Goal: Information Seeking & Learning: Check status

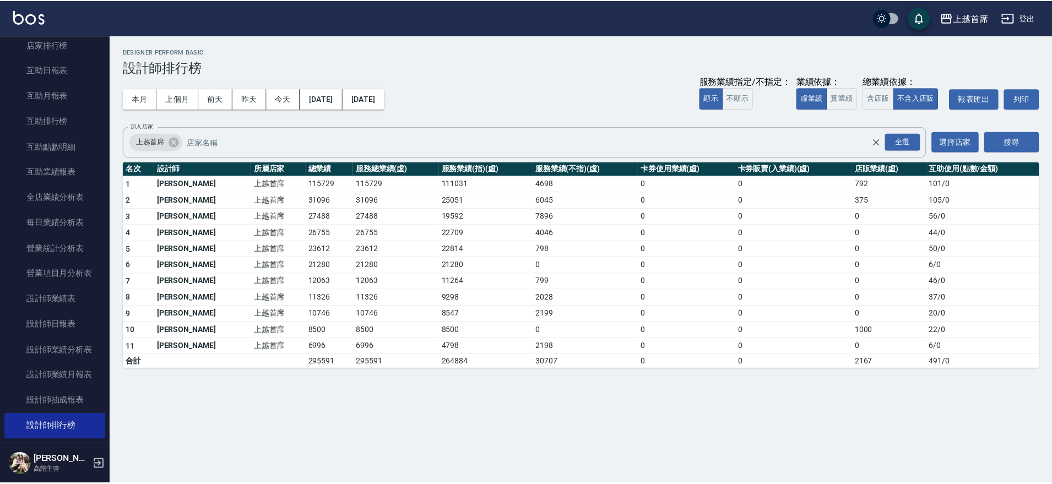
scroll to position [496, 0]
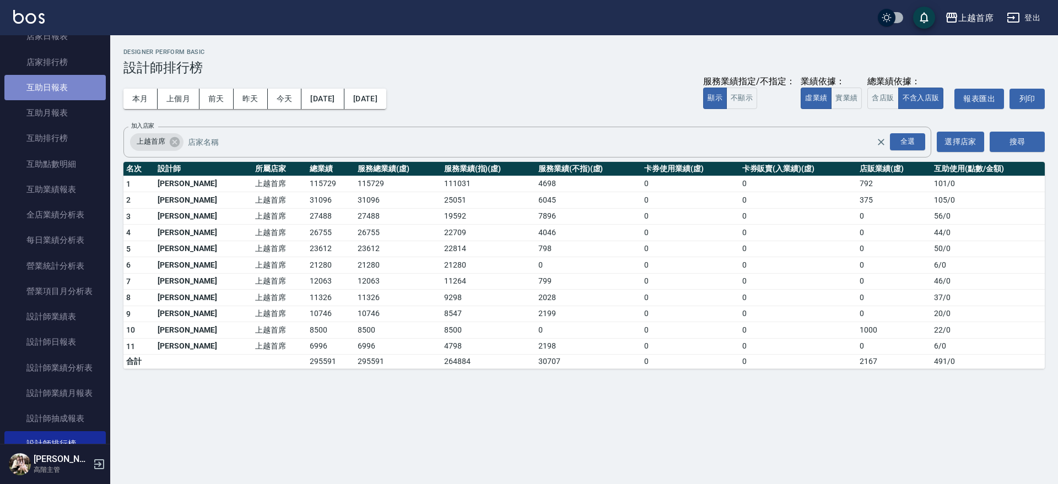
click at [58, 90] on link "互助日報表" at bounding box center [54, 87] width 101 height 25
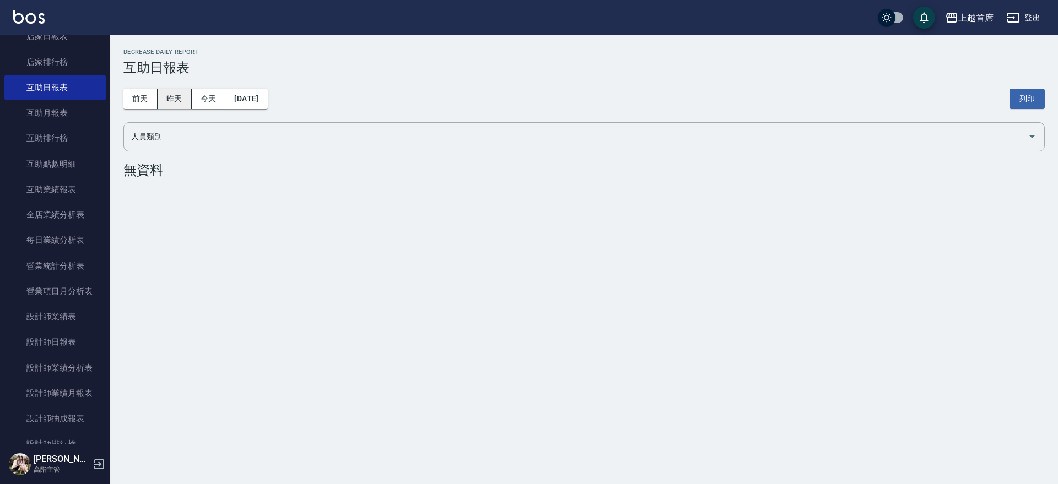
click at [170, 101] on button "昨天" at bounding box center [175, 99] width 34 height 20
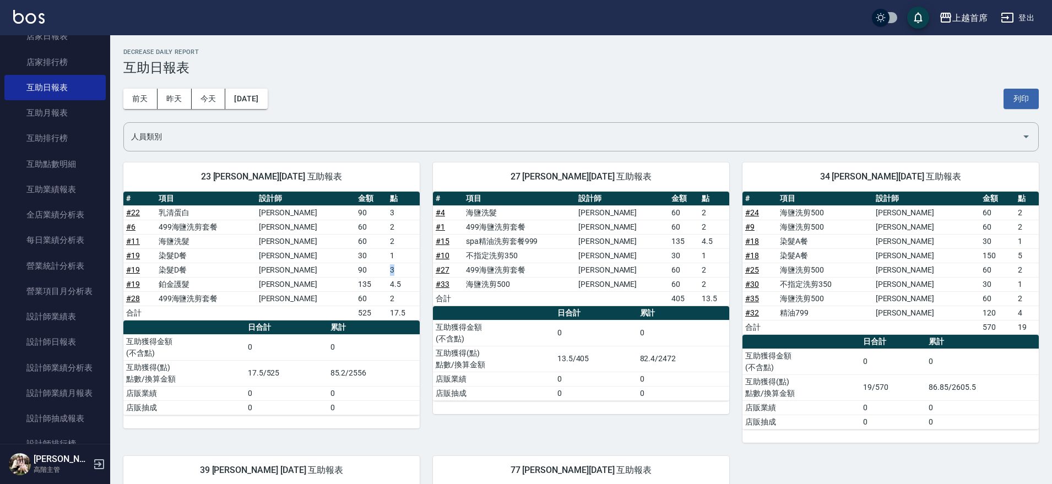
drag, startPoint x: 381, startPoint y: 272, endPoint x: 407, endPoint y: 275, distance: 26.0
click at [407, 275] on td "3" at bounding box center [403, 270] width 32 height 14
click at [378, 302] on td "60" at bounding box center [371, 298] width 32 height 14
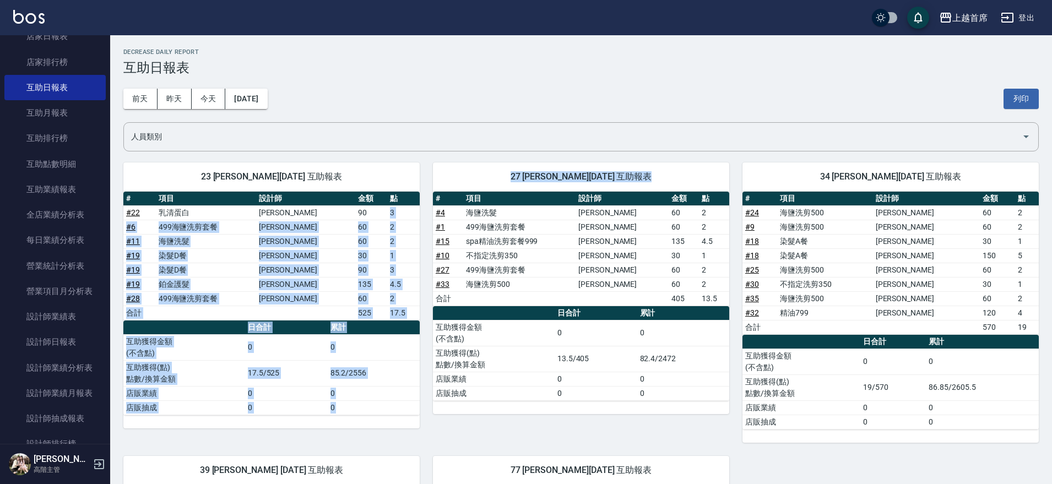
drag, startPoint x: 375, startPoint y: 212, endPoint x: 419, endPoint y: 219, distance: 45.2
click at [419, 219] on div "23 [PERSON_NAME][DATE] 互助報表 # 項目 設計師 金額 點 # 22 乳清蛋白 [PERSON_NAME] 90 3 # 6 499海…" at bounding box center [574, 435] width 929 height 573
click at [389, 248] on td "1" at bounding box center [403, 255] width 32 height 14
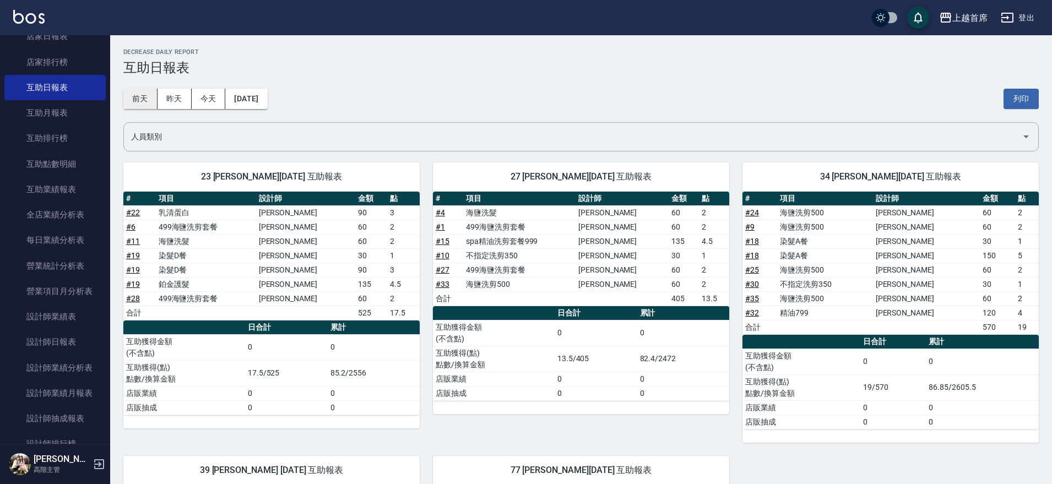
click at [143, 99] on button "前天" at bounding box center [140, 99] width 34 height 20
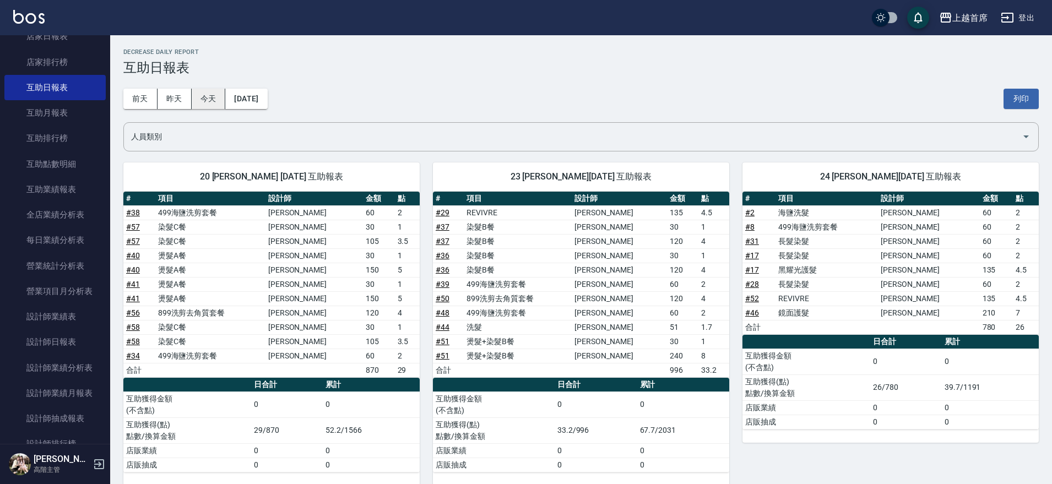
click at [205, 93] on button "今天" at bounding box center [209, 99] width 34 height 20
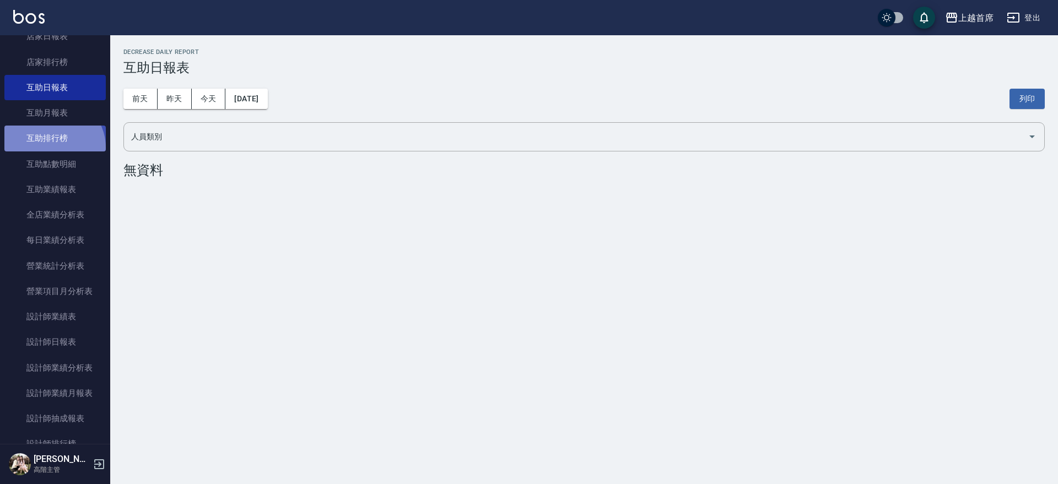
click at [52, 148] on link "互助排行榜" at bounding box center [54, 138] width 101 height 25
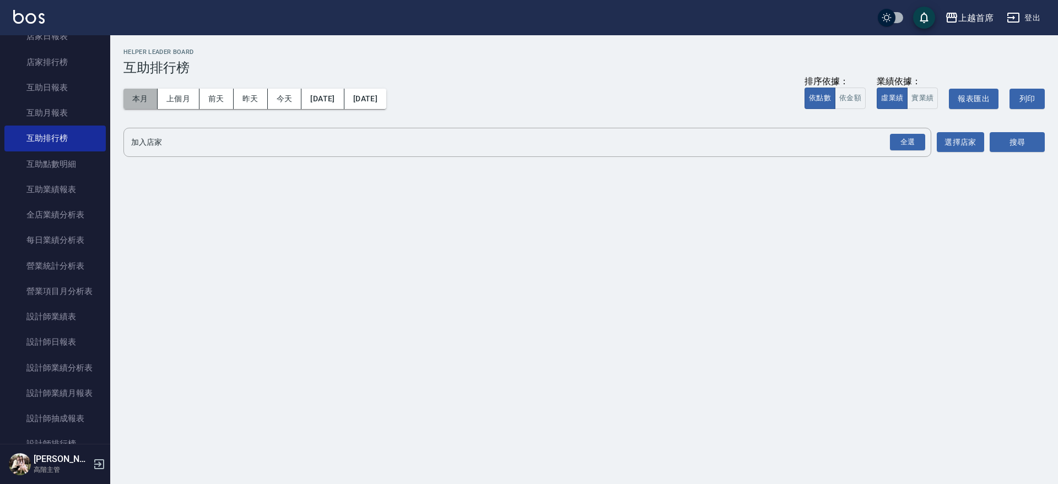
click at [139, 94] on button "本月" at bounding box center [140, 99] width 34 height 20
click at [901, 143] on div "全選" at bounding box center [907, 142] width 35 height 17
click at [1024, 139] on button "搜尋" at bounding box center [1016, 143] width 55 height 20
